Goal: Check status: Check status

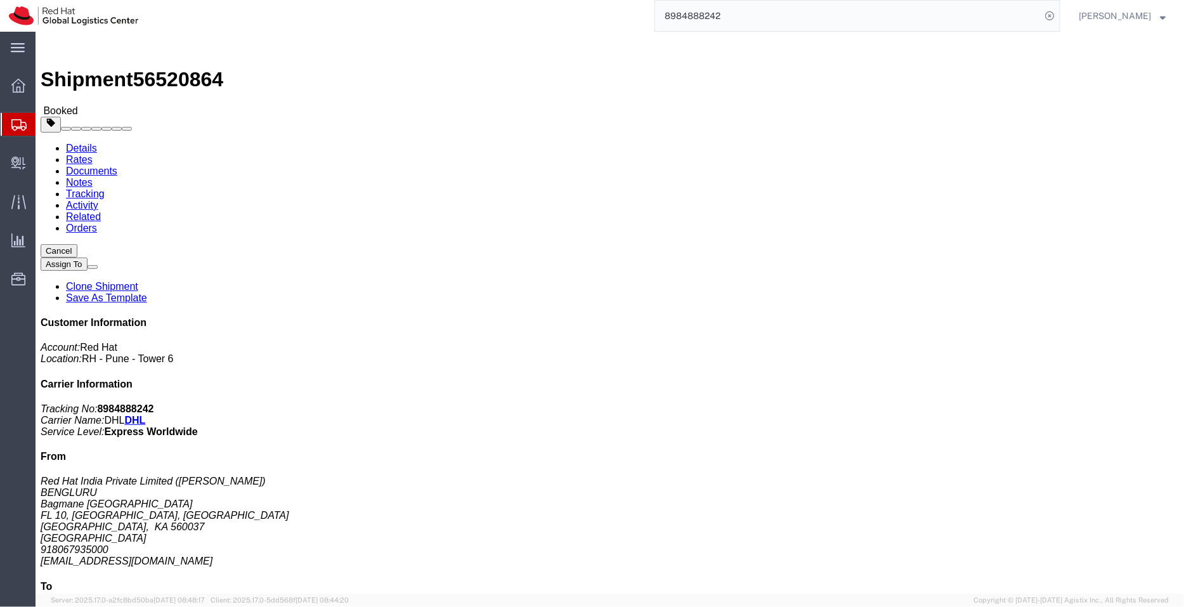
scroll to position [10, 0]
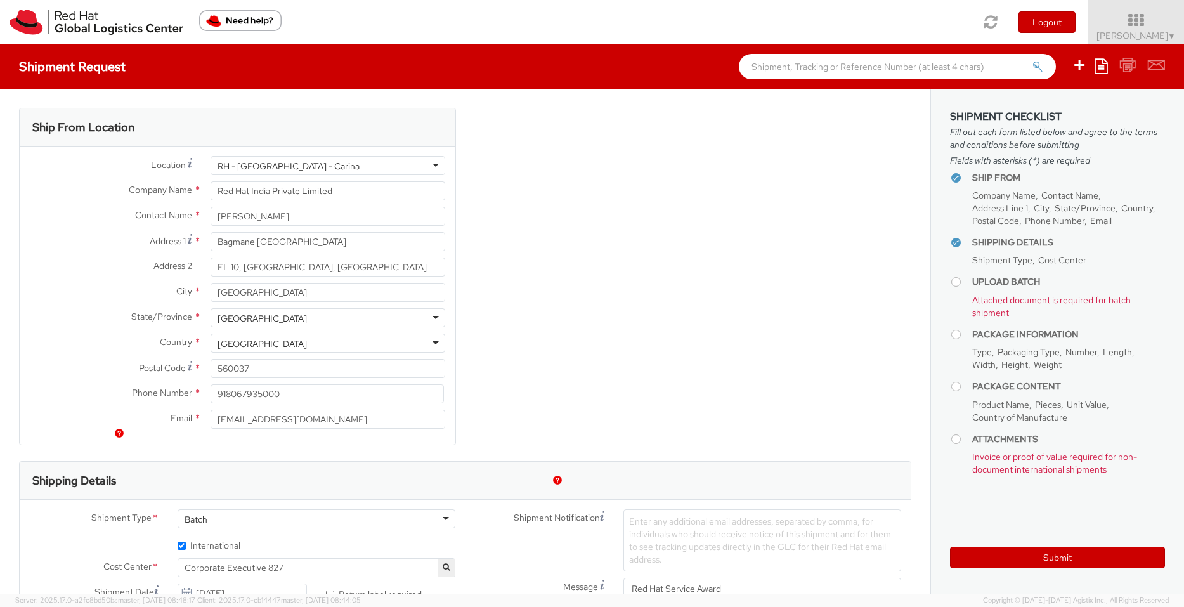
select select "827"
select select
drag, startPoint x: 278, startPoint y: 215, endPoint x: 140, endPoint y: 188, distance: 141.4
click at [140, 188] on div "Location * RH - Bangalore - Carina RH - Bangalore - Carina RH - Amsterdam - MSO…" at bounding box center [238, 295] width 436 height 279
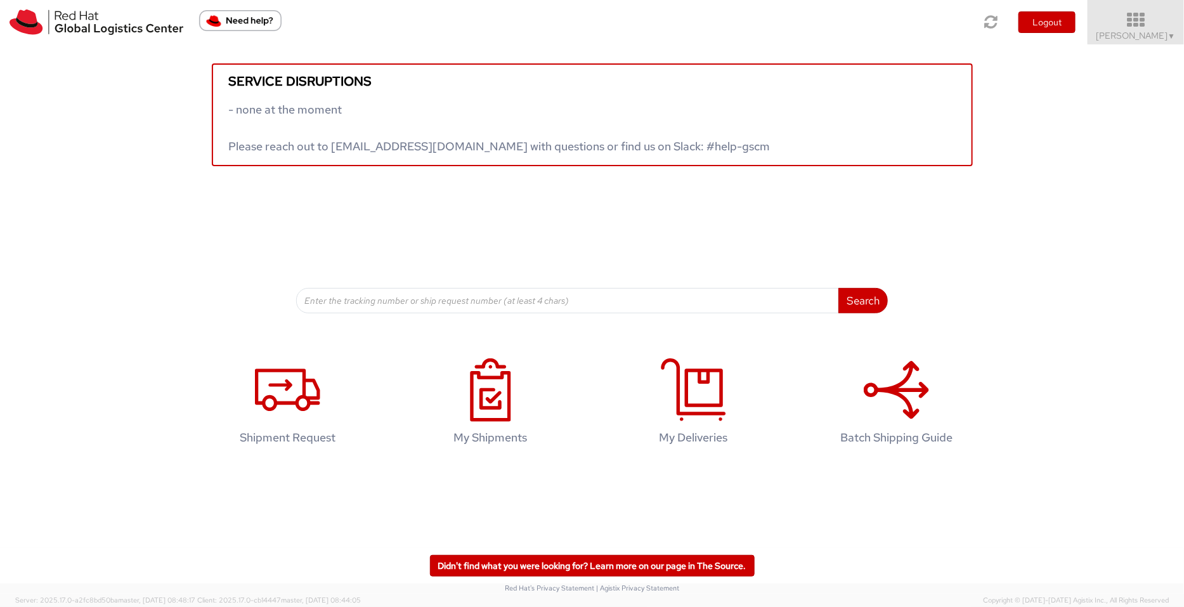
click at [1158, 37] on span "Pallav Sen Gupta ▼" at bounding box center [1136, 35] width 79 height 11
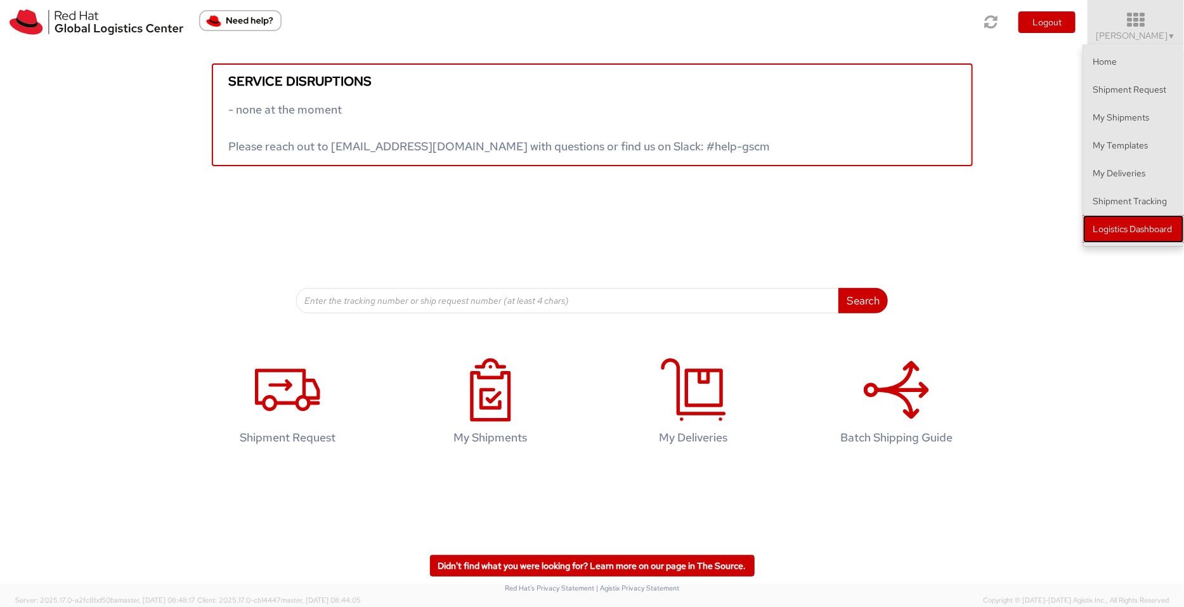
click at [1129, 226] on link "Logistics Dashboard" at bounding box center [1133, 229] width 101 height 28
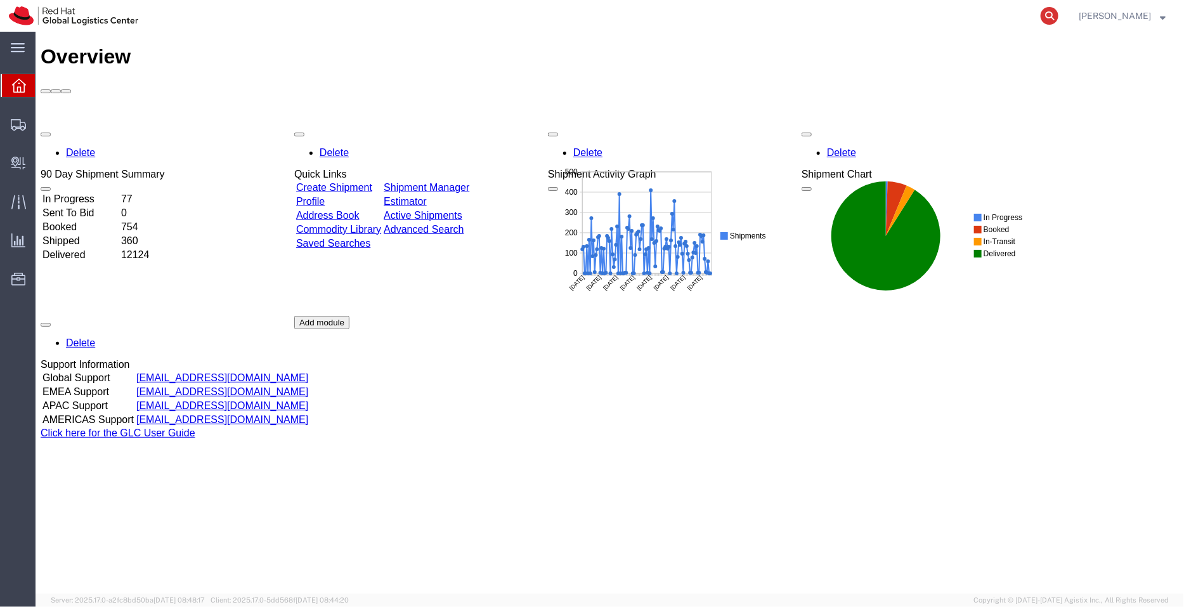
click at [1059, 14] on icon at bounding box center [1050, 16] width 18 height 18
paste input "53591436463"
type input "53591436463"
click at [1059, 14] on icon at bounding box center [1050, 16] width 18 height 18
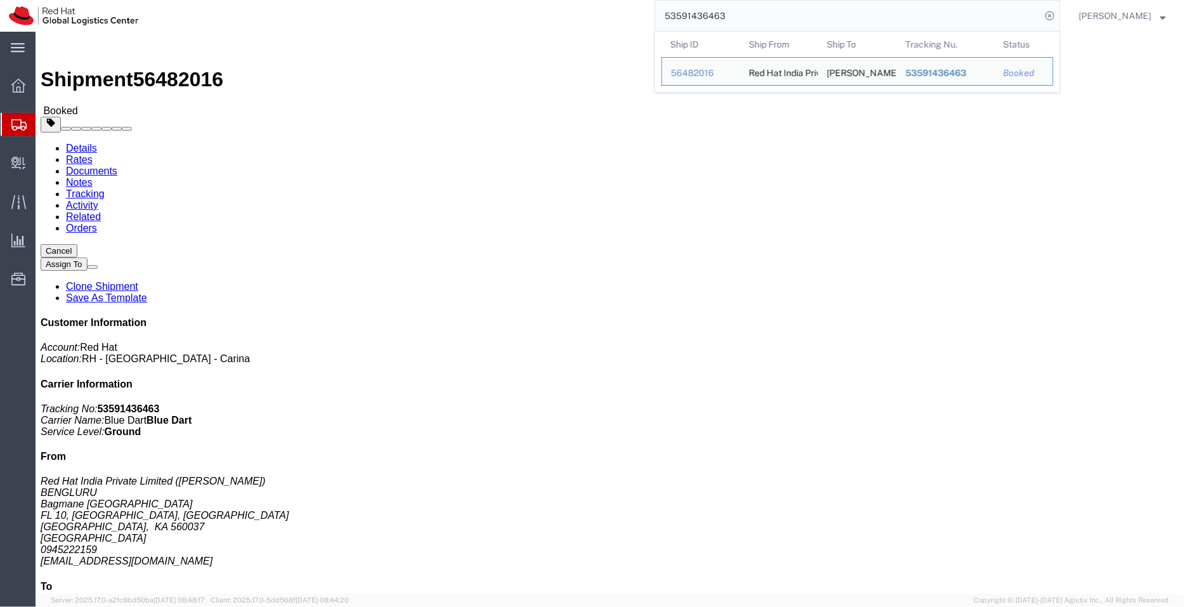
click at [0, 0] on span "Shipment Manager" at bounding box center [0, 0] width 0 height 0
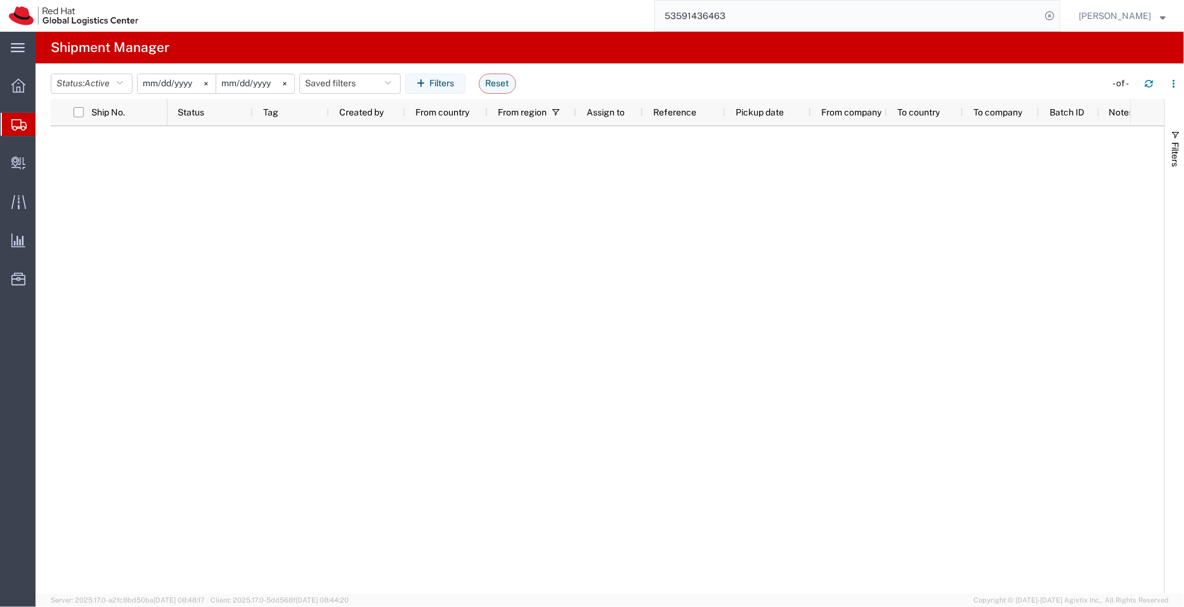
type input "[DATE]"
